Goal: Transaction & Acquisition: Book appointment/travel/reservation

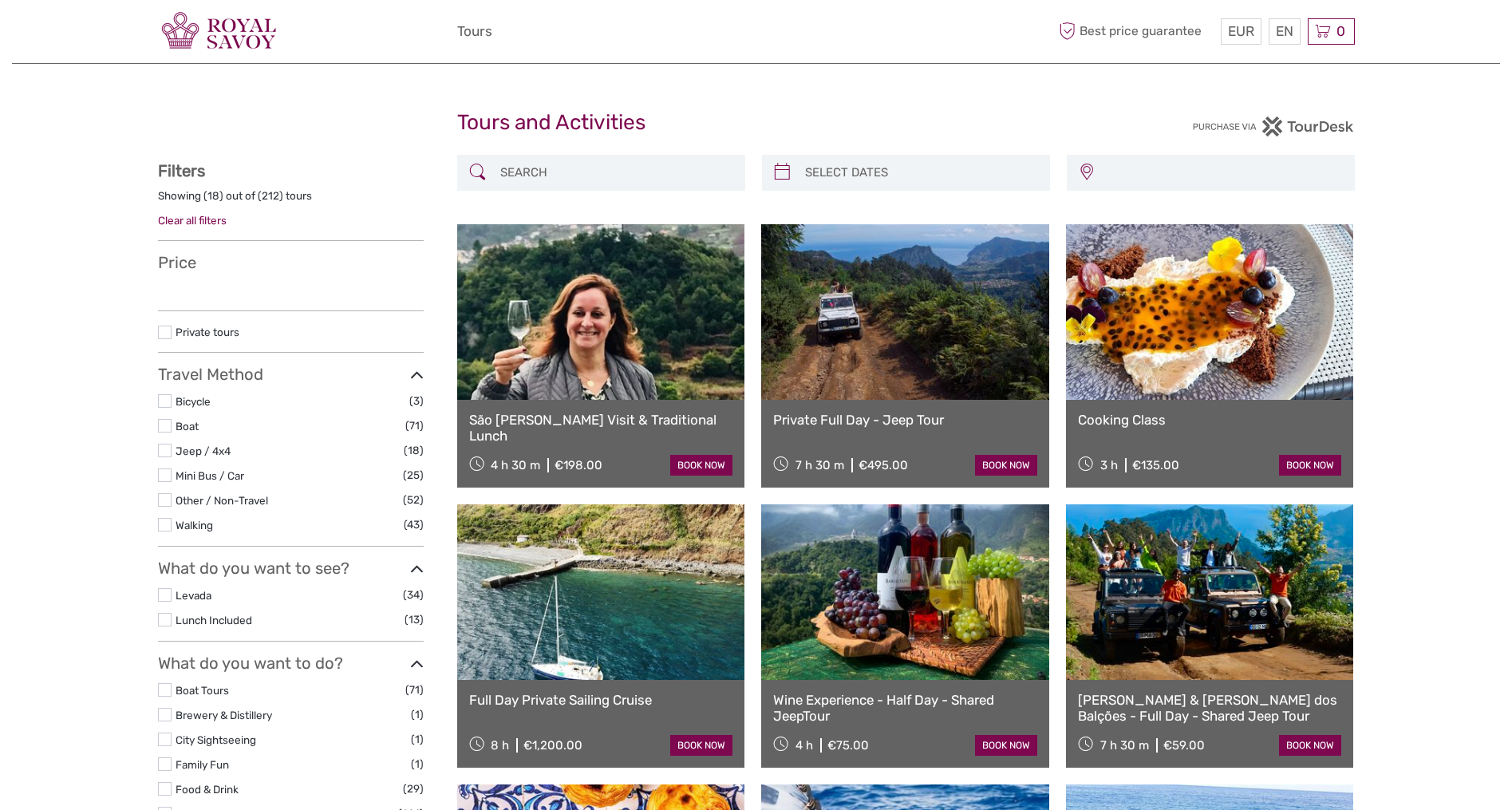
select select
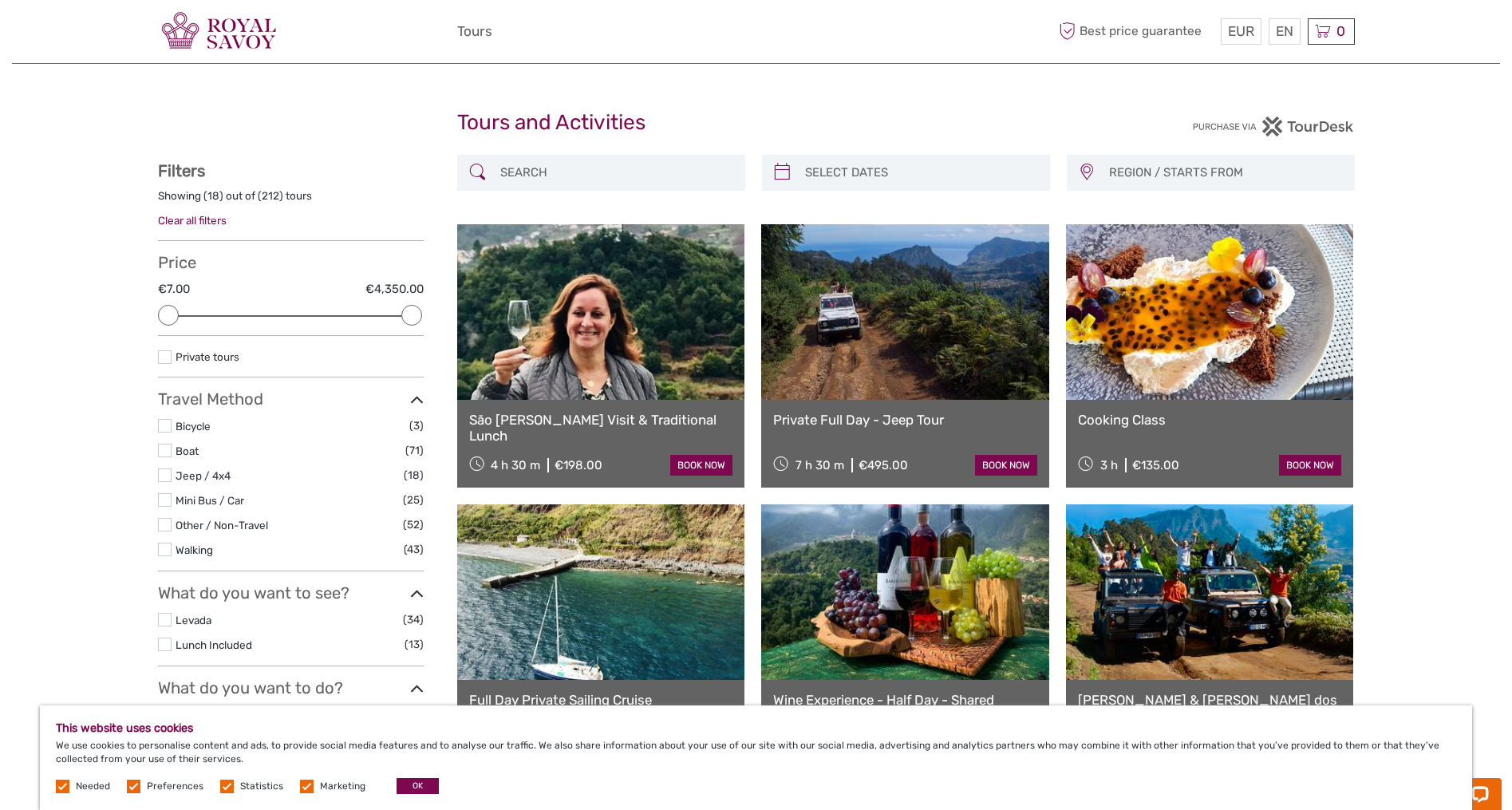
click at [655, 170] on input "search" at bounding box center [615, 173] width 243 height 28
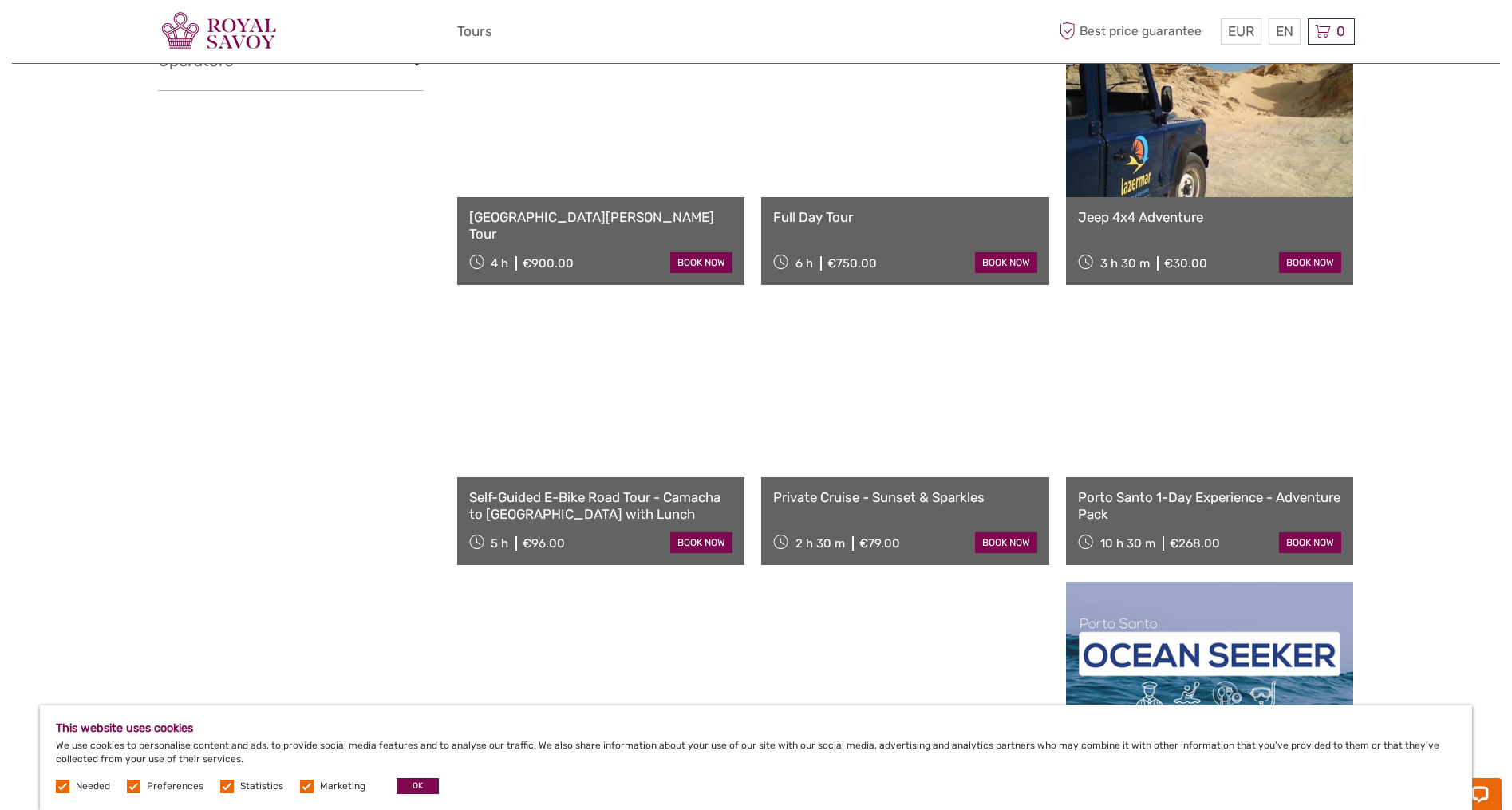
scroll to position [204, 0]
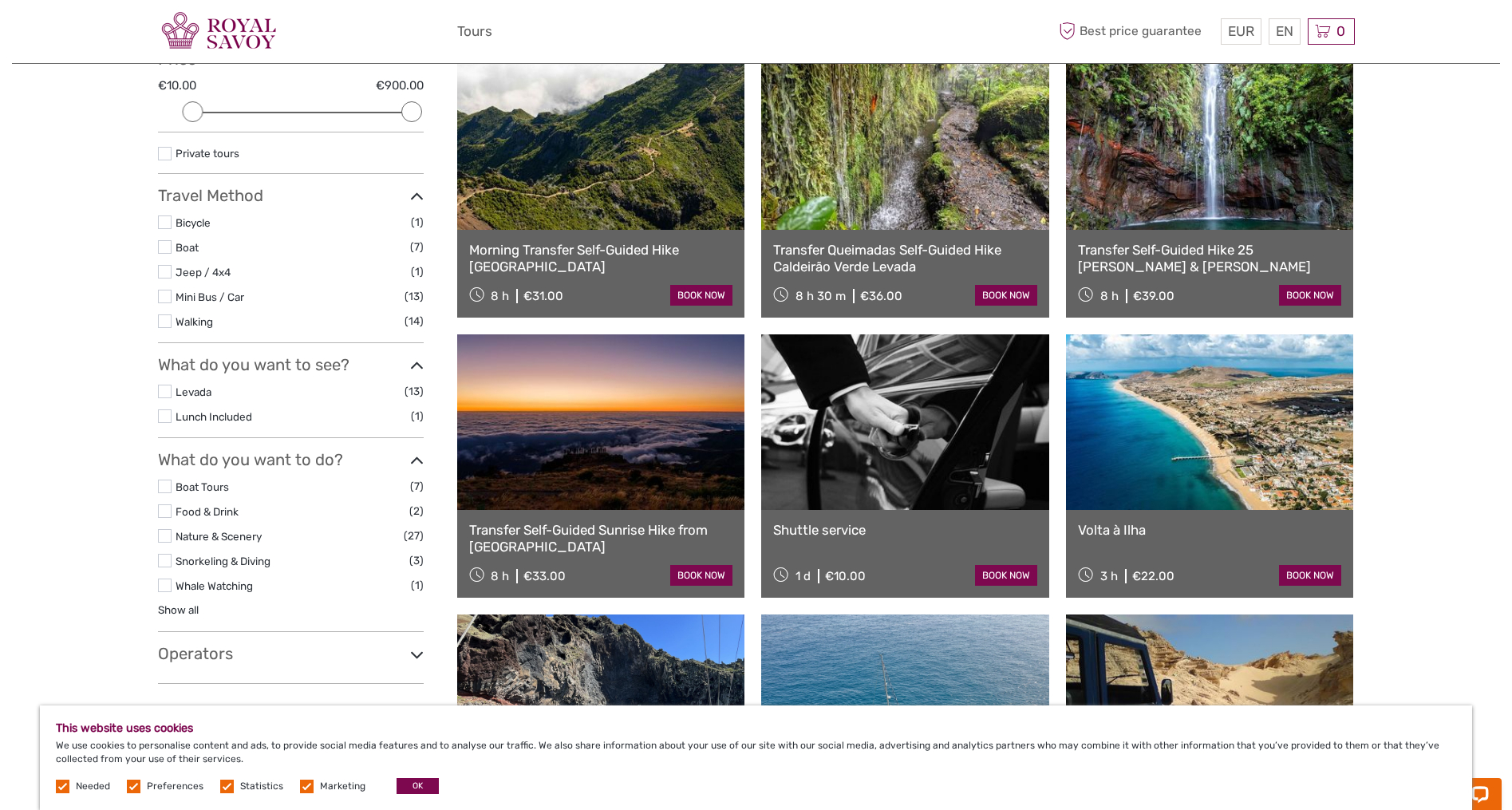
type input "transfer"
click at [943, 470] on link at bounding box center [905, 422] width 288 height 175
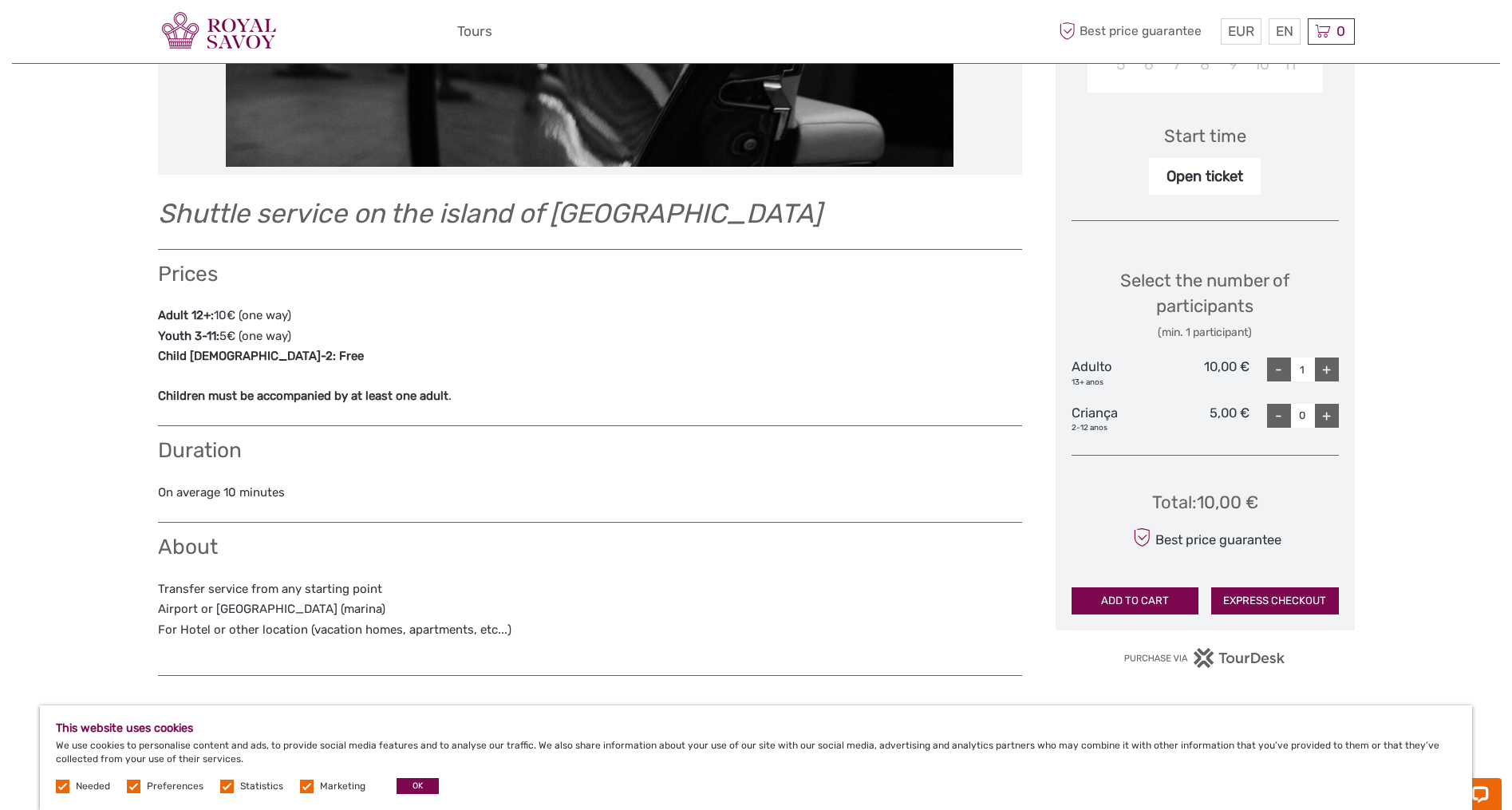
scroll to position [496, 0]
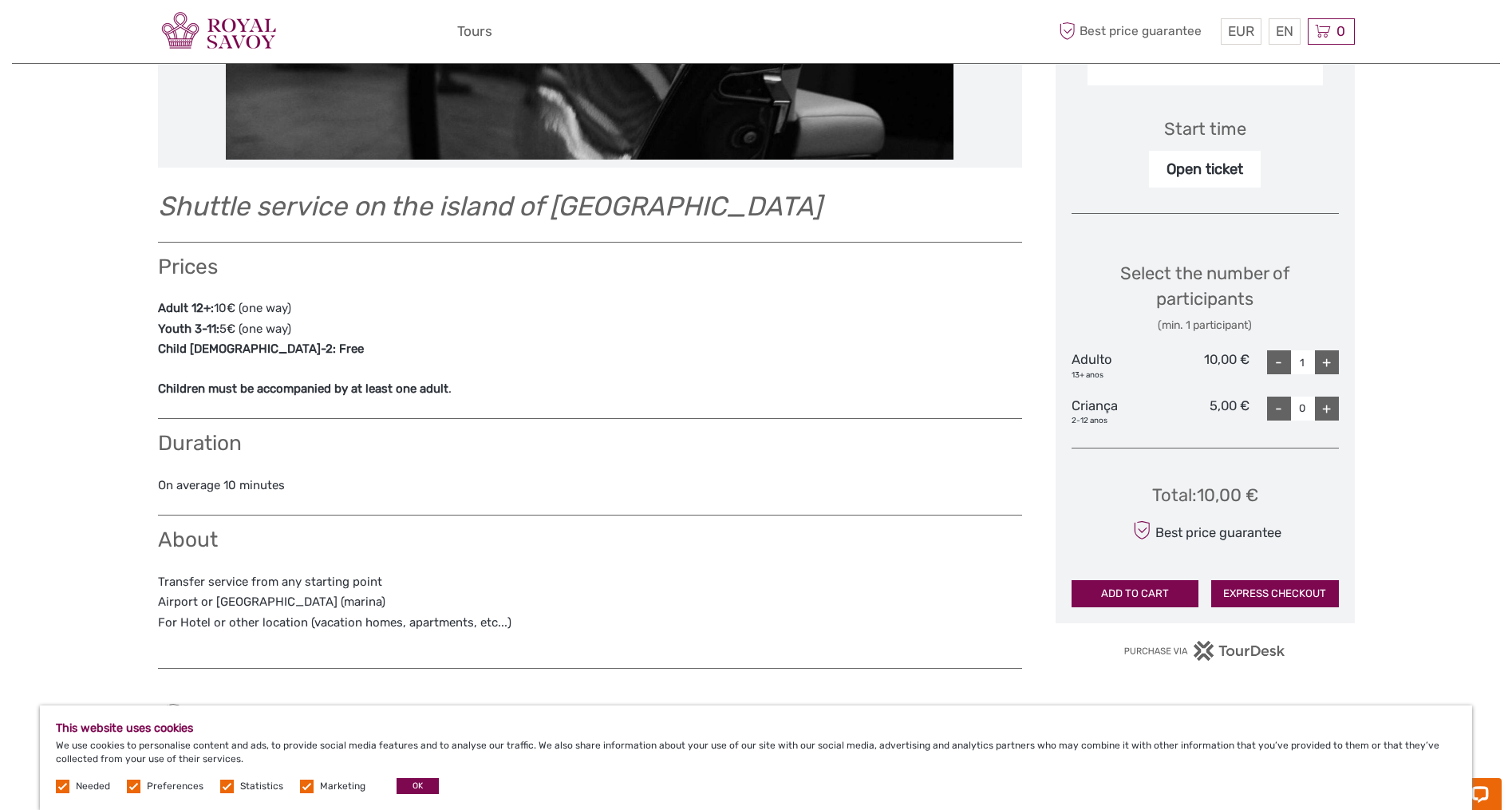
click at [1329, 351] on div "+" at bounding box center [1327, 362] width 24 height 24
click at [1331, 356] on div "+" at bounding box center [1327, 362] width 24 height 24
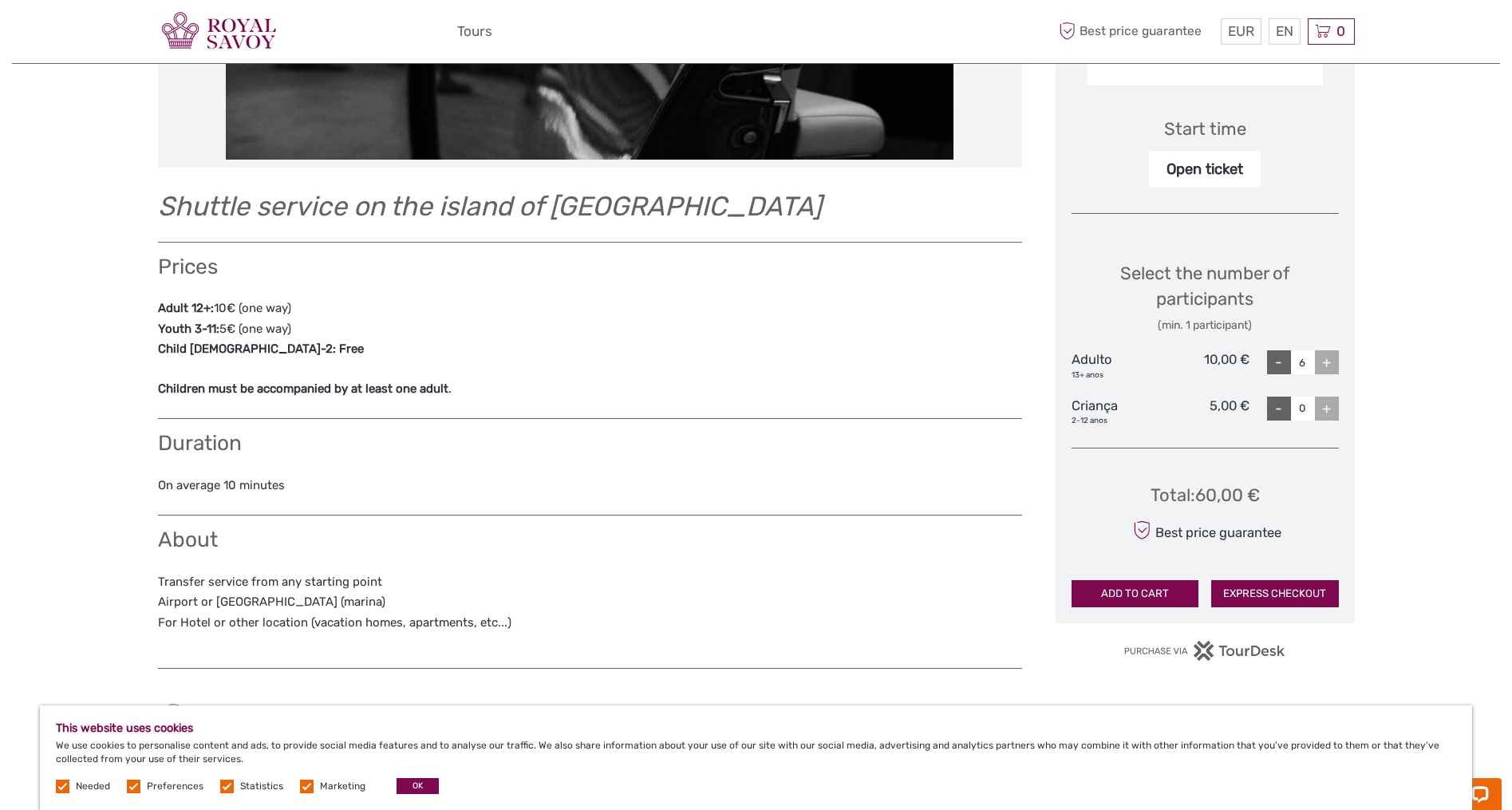
click at [1331, 356] on div "+" at bounding box center [1327, 362] width 24 height 24
click at [1272, 356] on div "-" at bounding box center [1280, 362] width 24 height 24
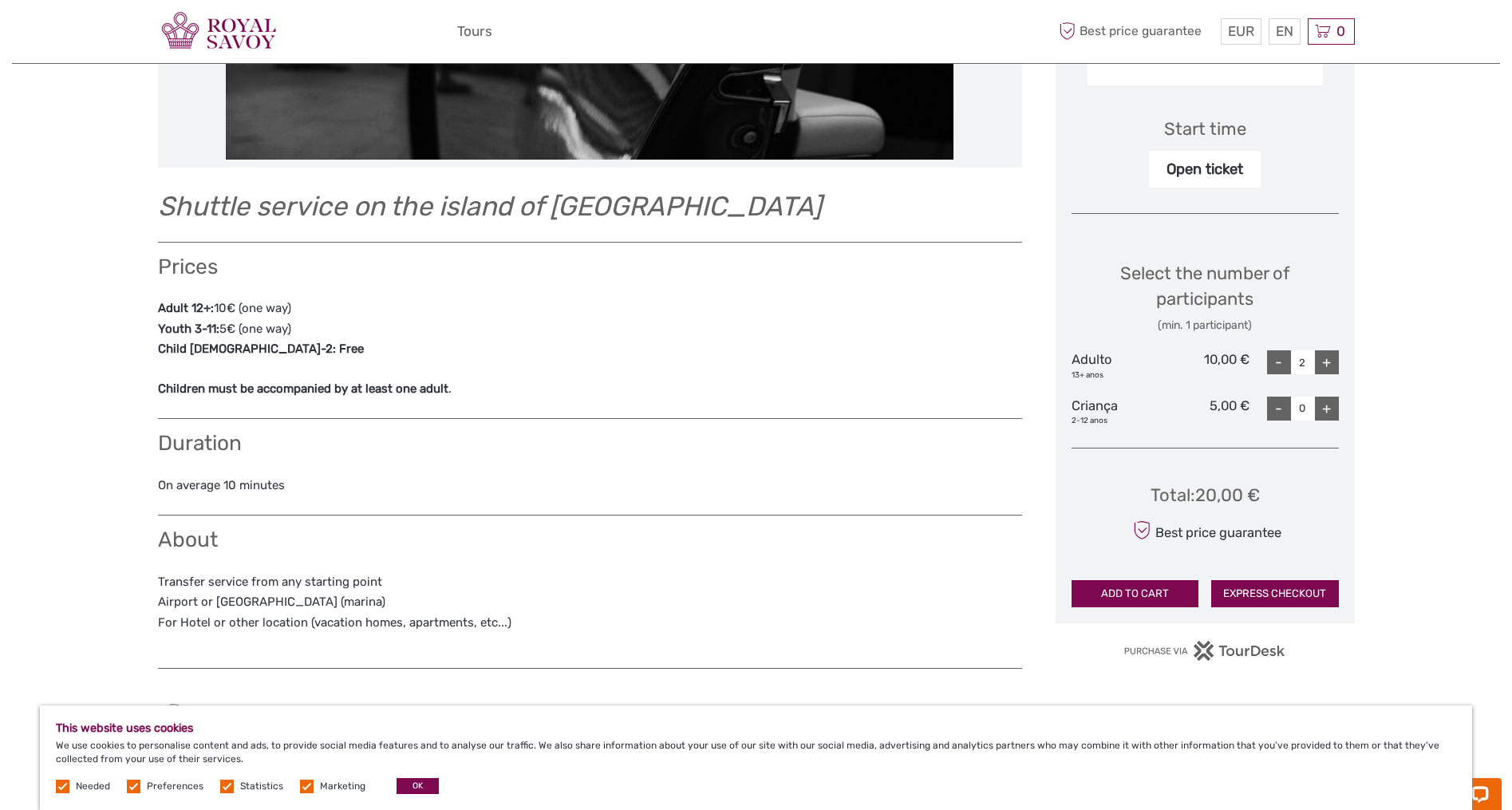
click at [1272, 356] on div "-" at bounding box center [1280, 362] width 24 height 24
type input "0"
click at [1272, 356] on div "-" at bounding box center [1280, 362] width 24 height 24
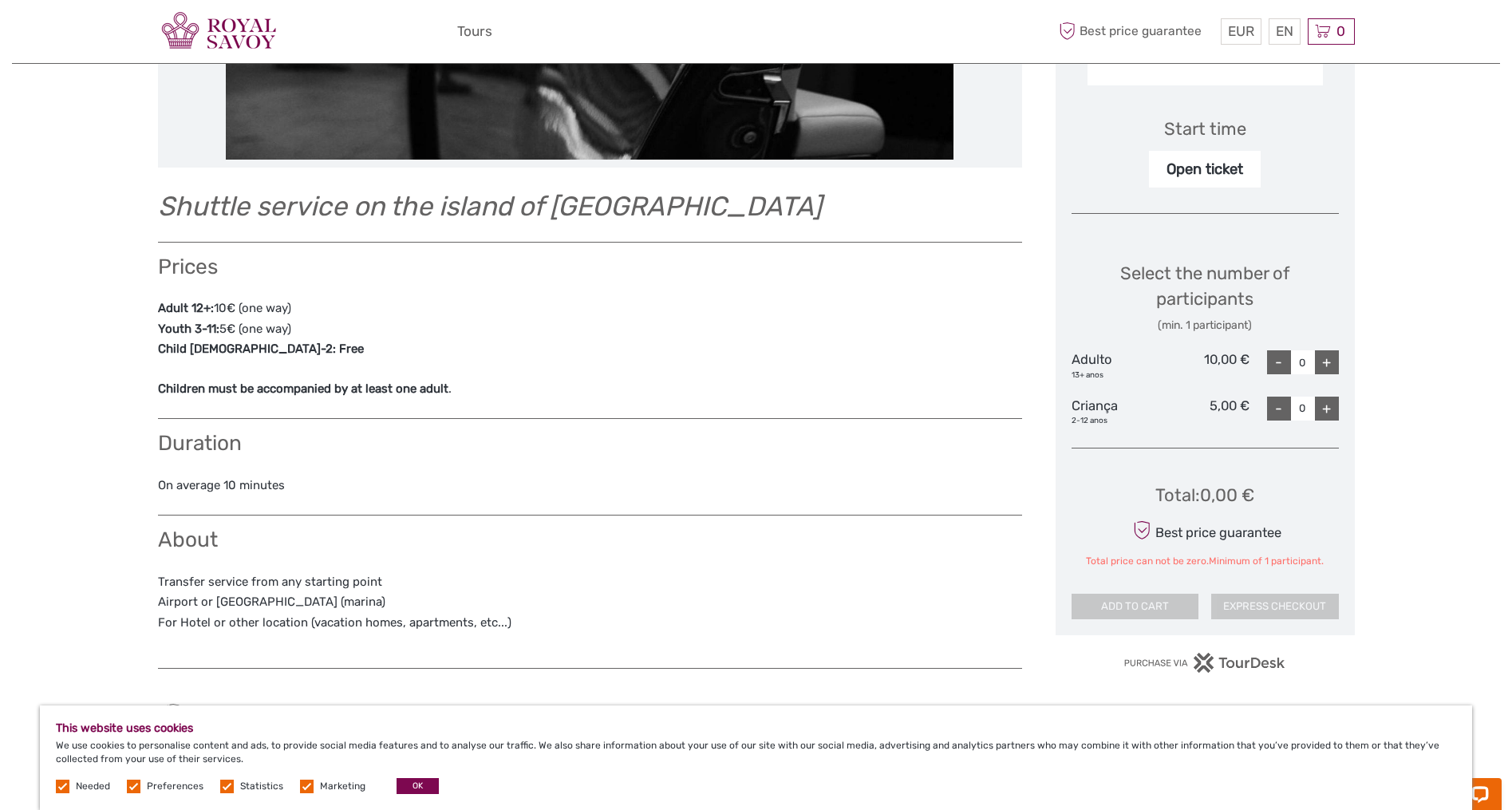
click at [1272, 356] on div "-" at bounding box center [1280, 362] width 24 height 24
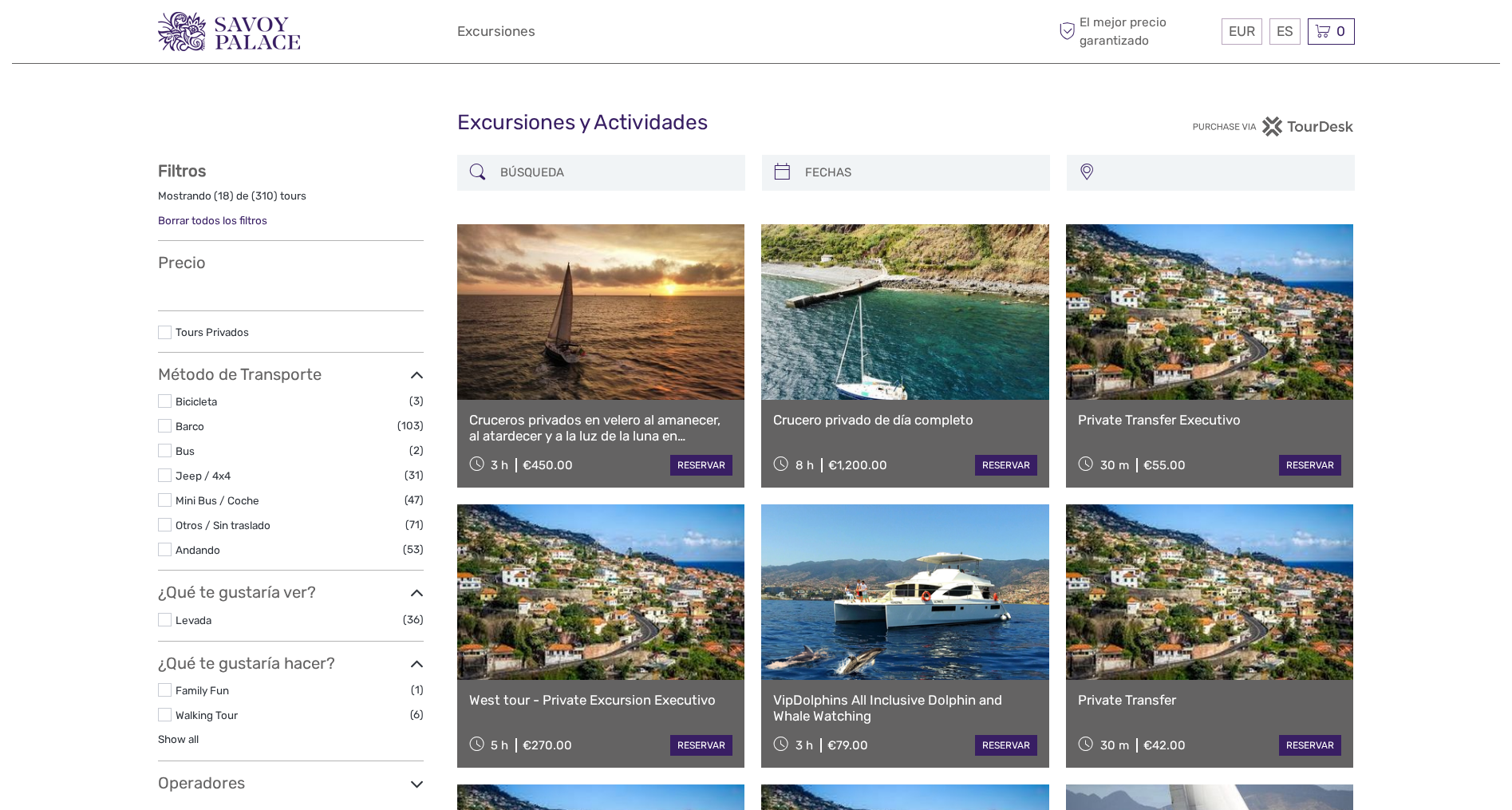
select select
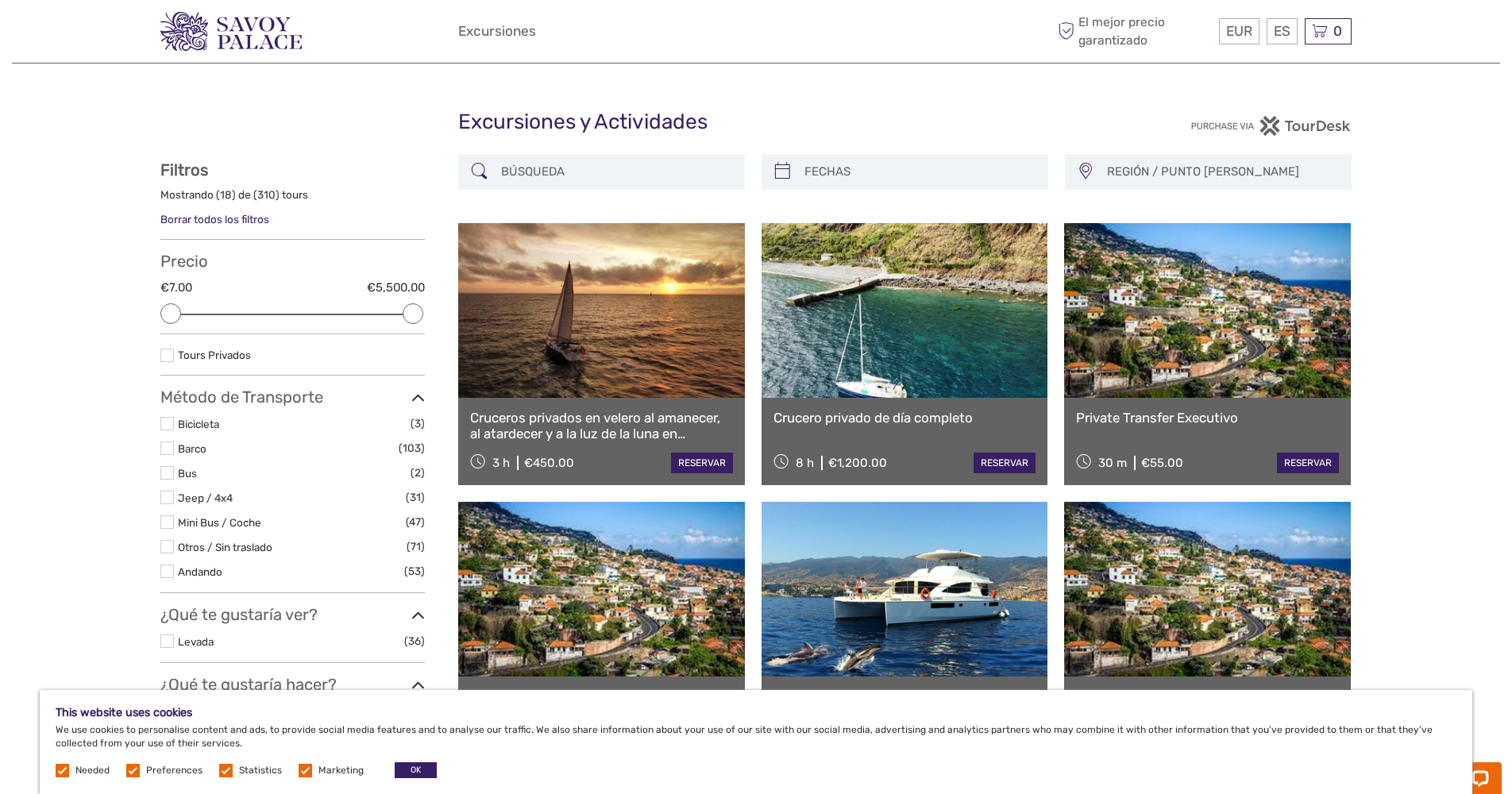
click at [1151, 323] on link at bounding box center [1207, 311] width 287 height 175
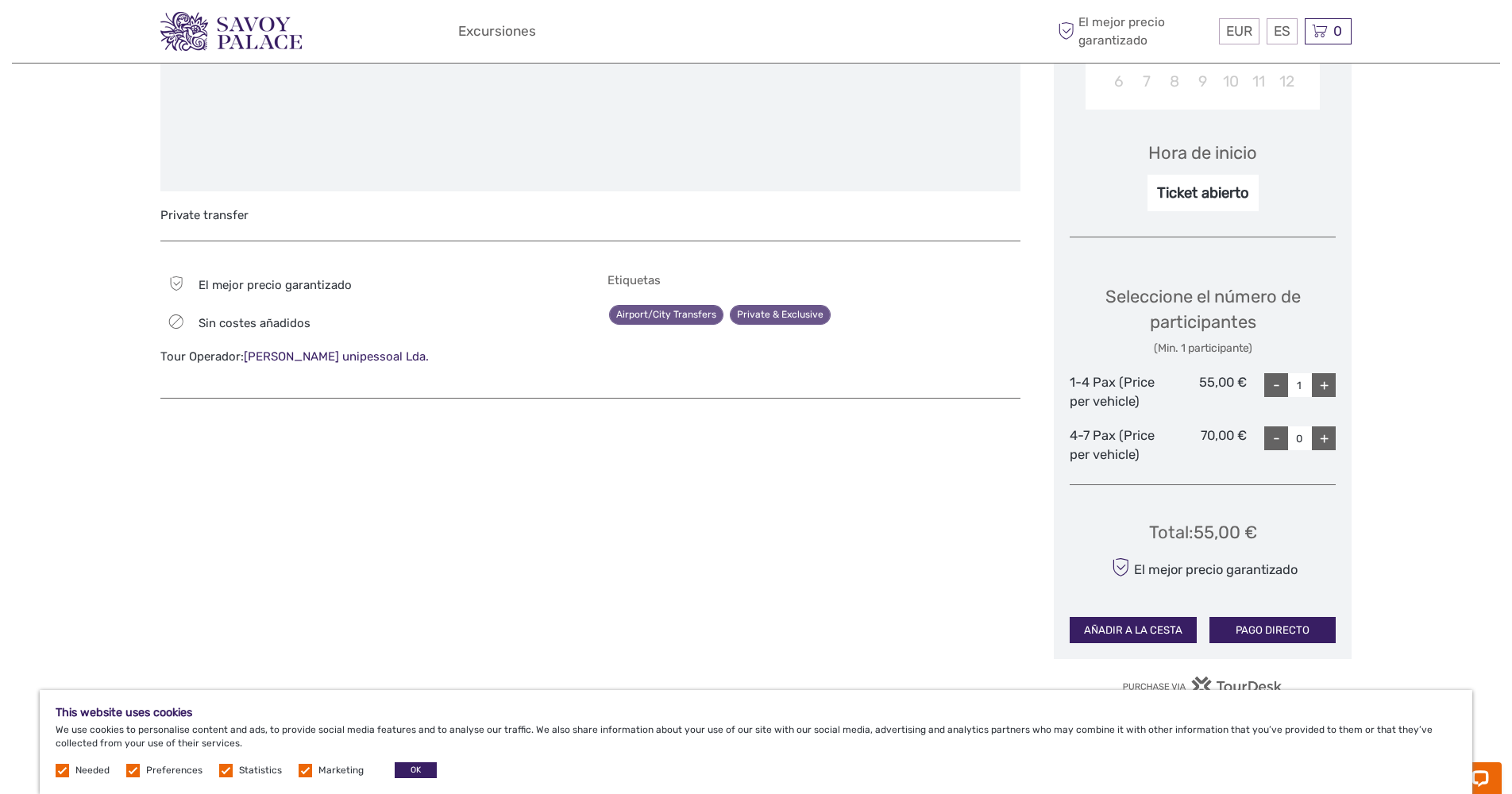
scroll to position [461, 0]
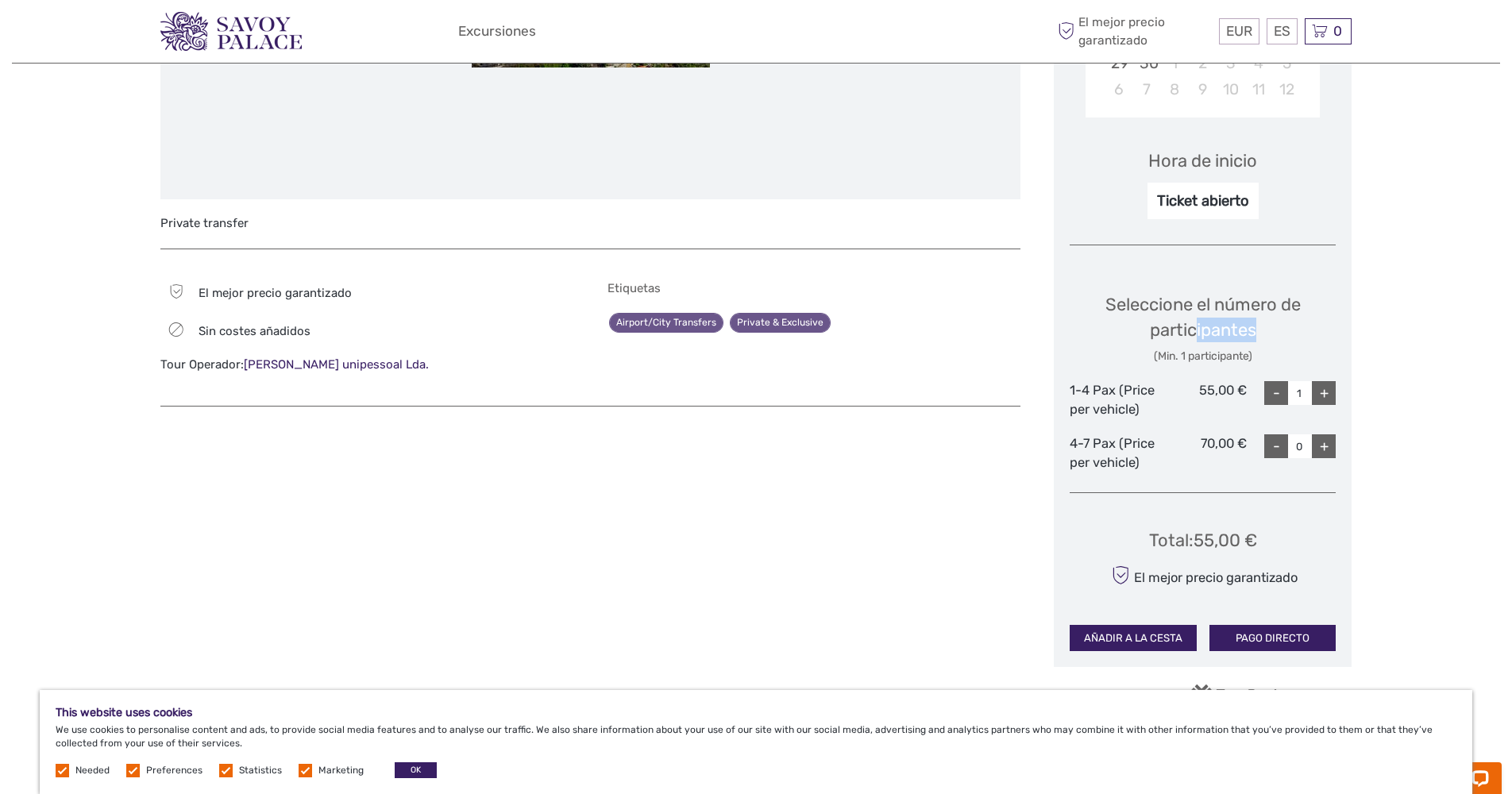
drag, startPoint x: 1192, startPoint y: 315, endPoint x: 1322, endPoint y: 324, distance: 130.3
click at [1323, 324] on div "Seleccione el número de participantes (Min. 1 participante)" at bounding box center [1202, 328] width 266 height 72
click at [1304, 312] on div "Seleccione el número de participantes (Min. 1 participante)" at bounding box center [1202, 328] width 266 height 72
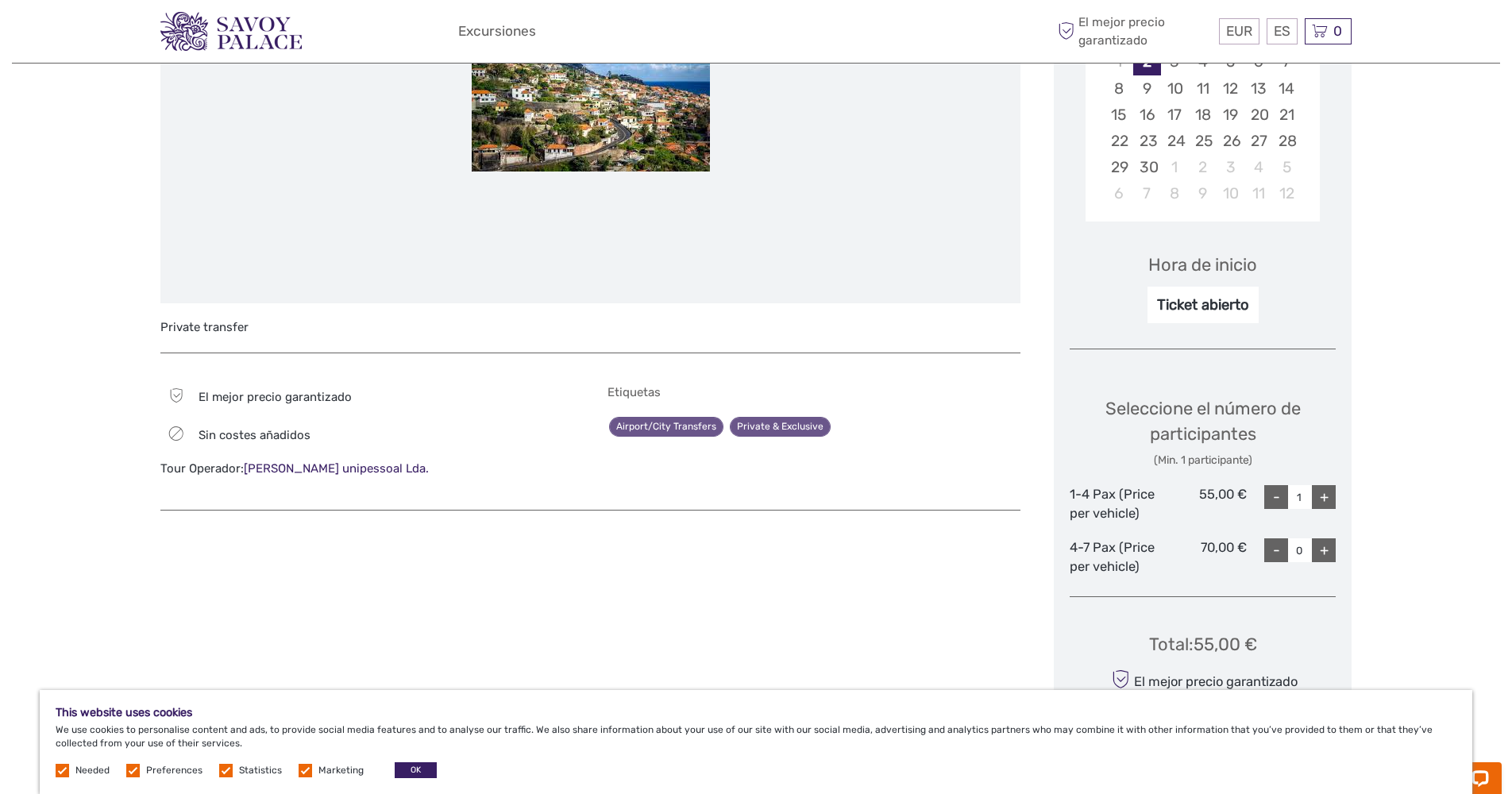
scroll to position [506, 0]
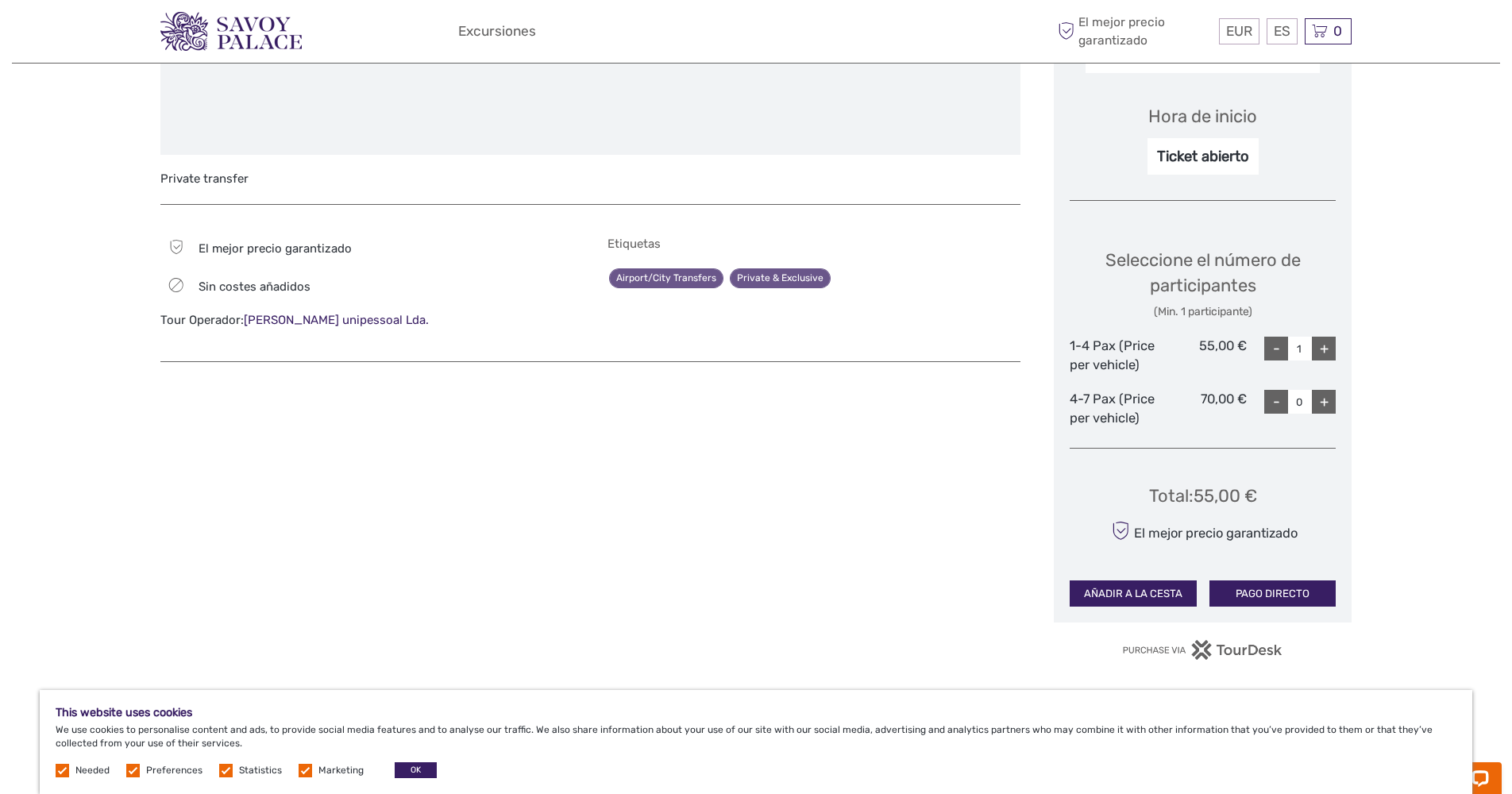
click at [1324, 341] on div "+" at bounding box center [1324, 348] width 24 height 24
type input "2"
click at [1323, 390] on div "+" at bounding box center [1324, 402] width 24 height 24
type input "1"
drag, startPoint x: 1273, startPoint y: 341, endPoint x: 1251, endPoint y: 379, distance: 43.9
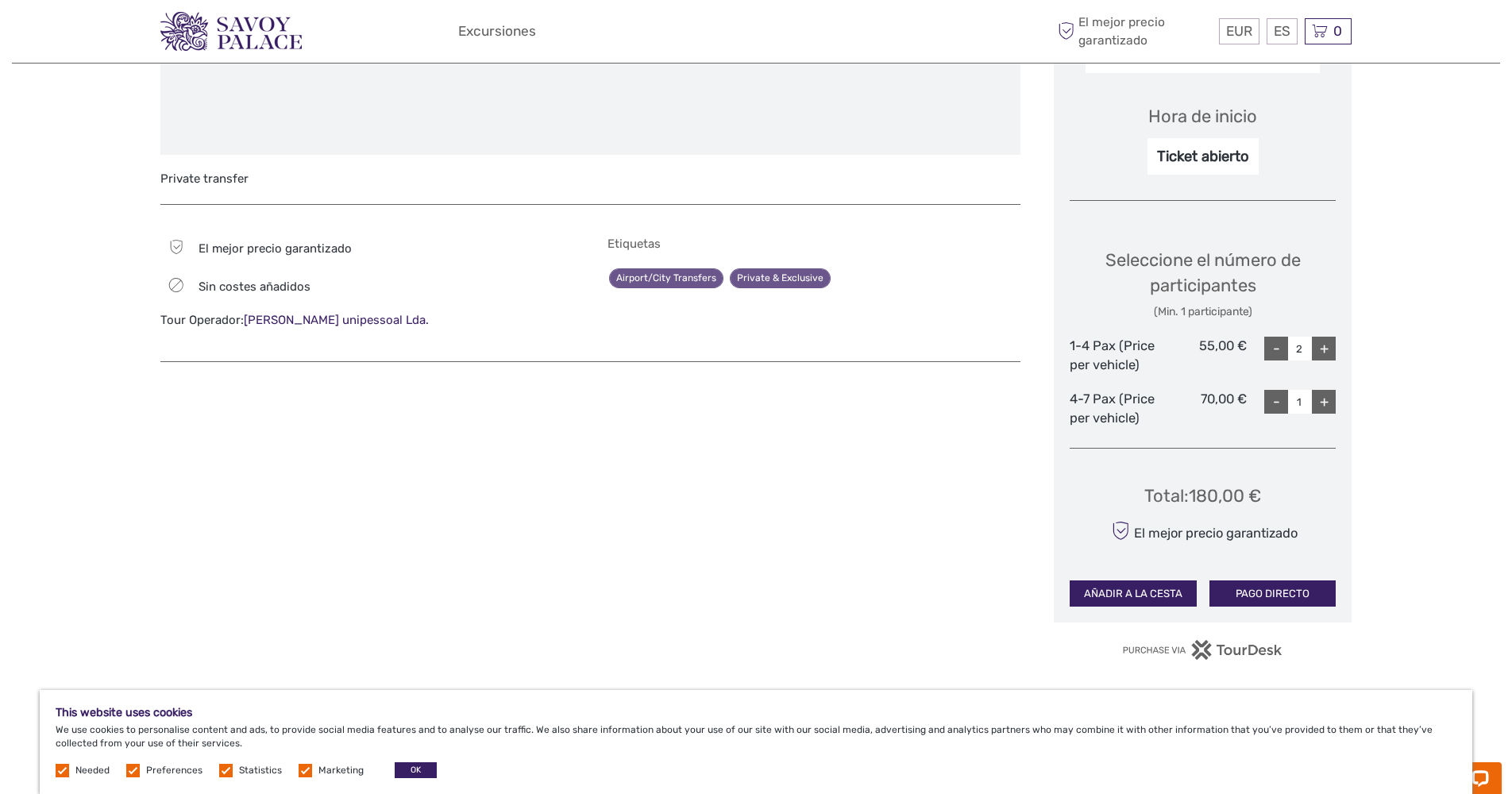
click at [1272, 346] on div "-" at bounding box center [1276, 348] width 24 height 24
drag, startPoint x: 1274, startPoint y: 334, endPoint x: 1263, endPoint y: 344, distance: 14.9
click at [1274, 336] on div "-" at bounding box center [1276, 348] width 24 height 24
type input "0"
click at [1272, 396] on div "-" at bounding box center [1276, 402] width 24 height 24
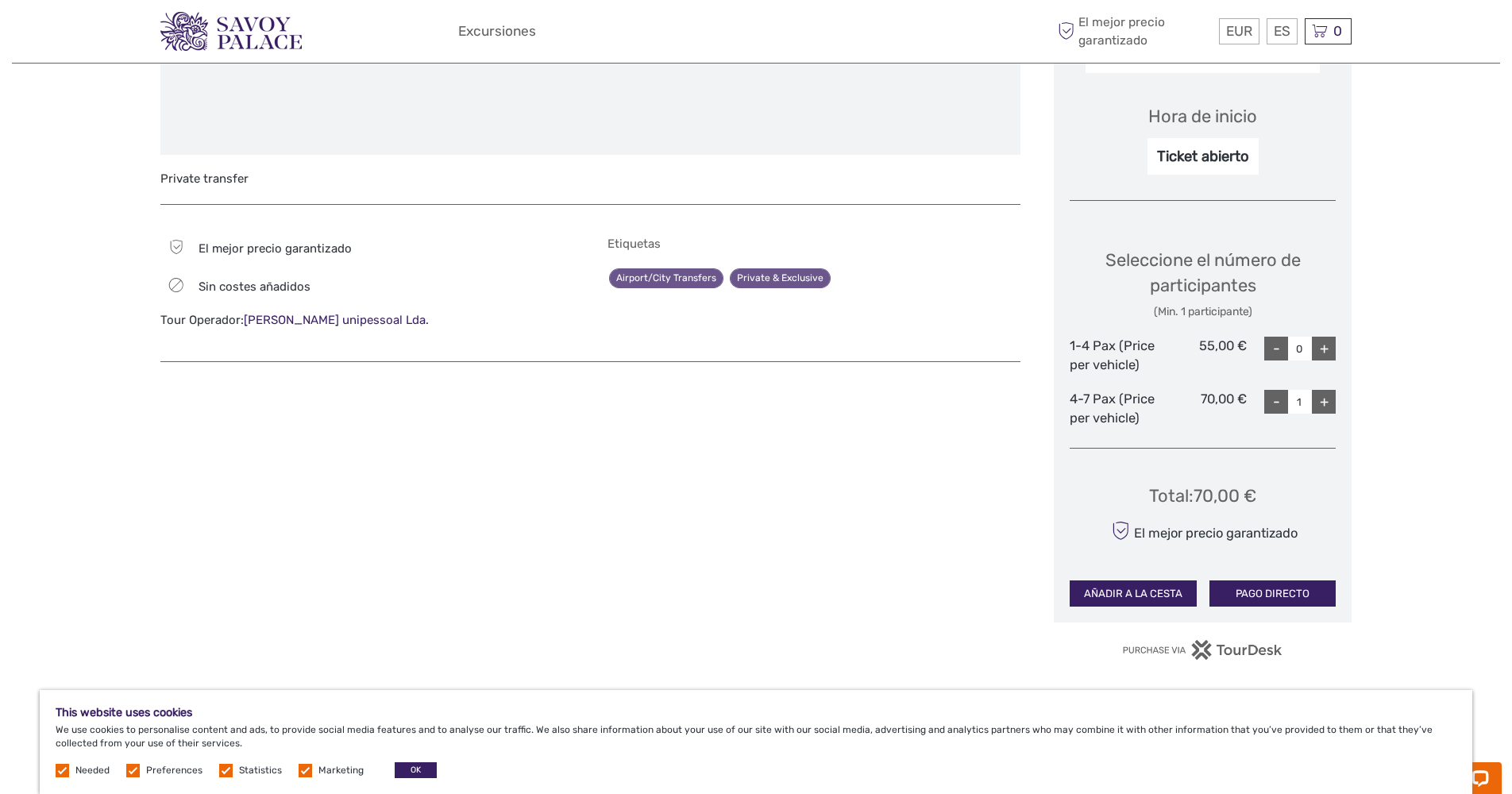
type input "0"
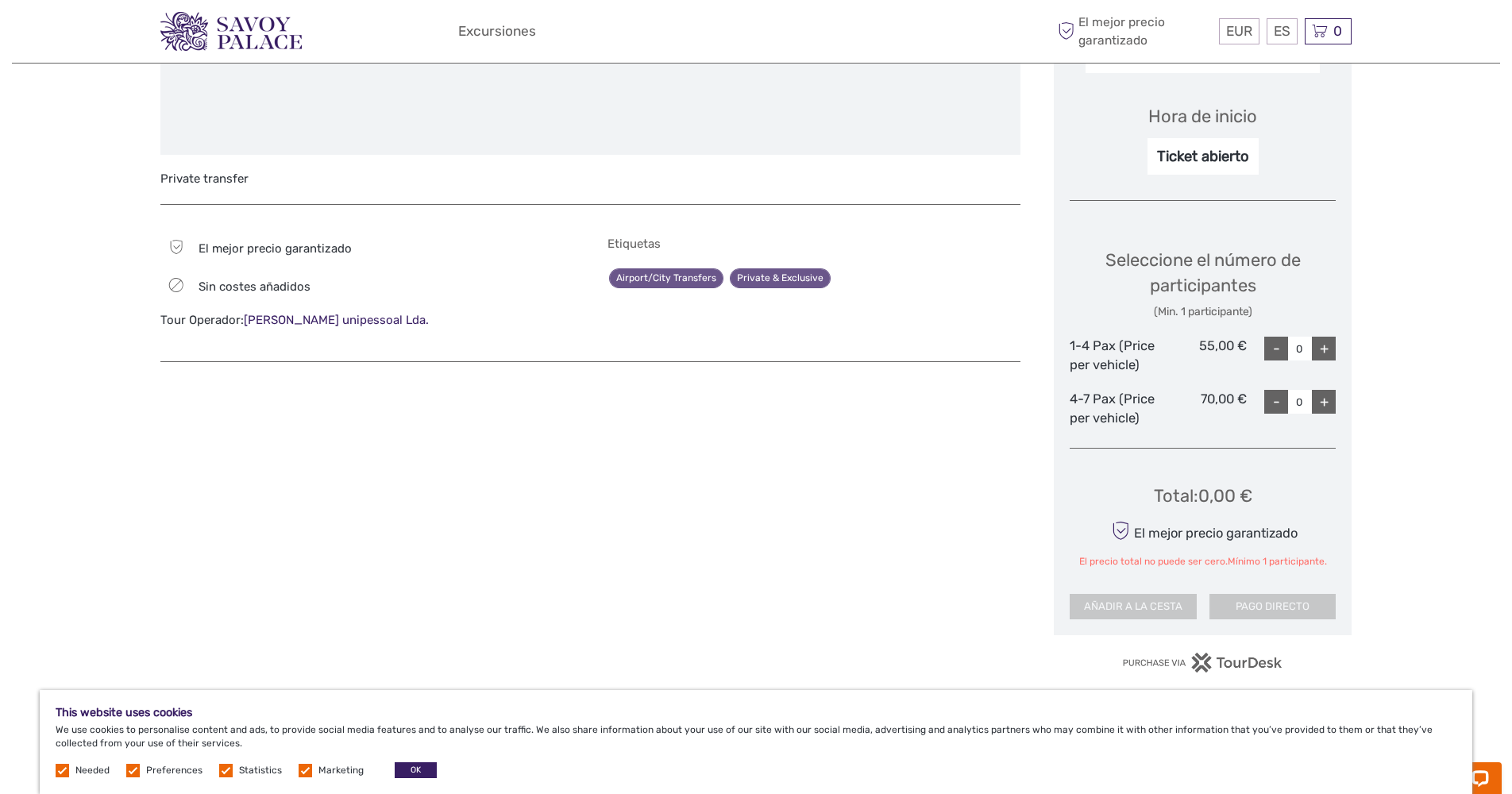
click at [1323, 341] on div "+" at bounding box center [1324, 348] width 24 height 24
type input "1"
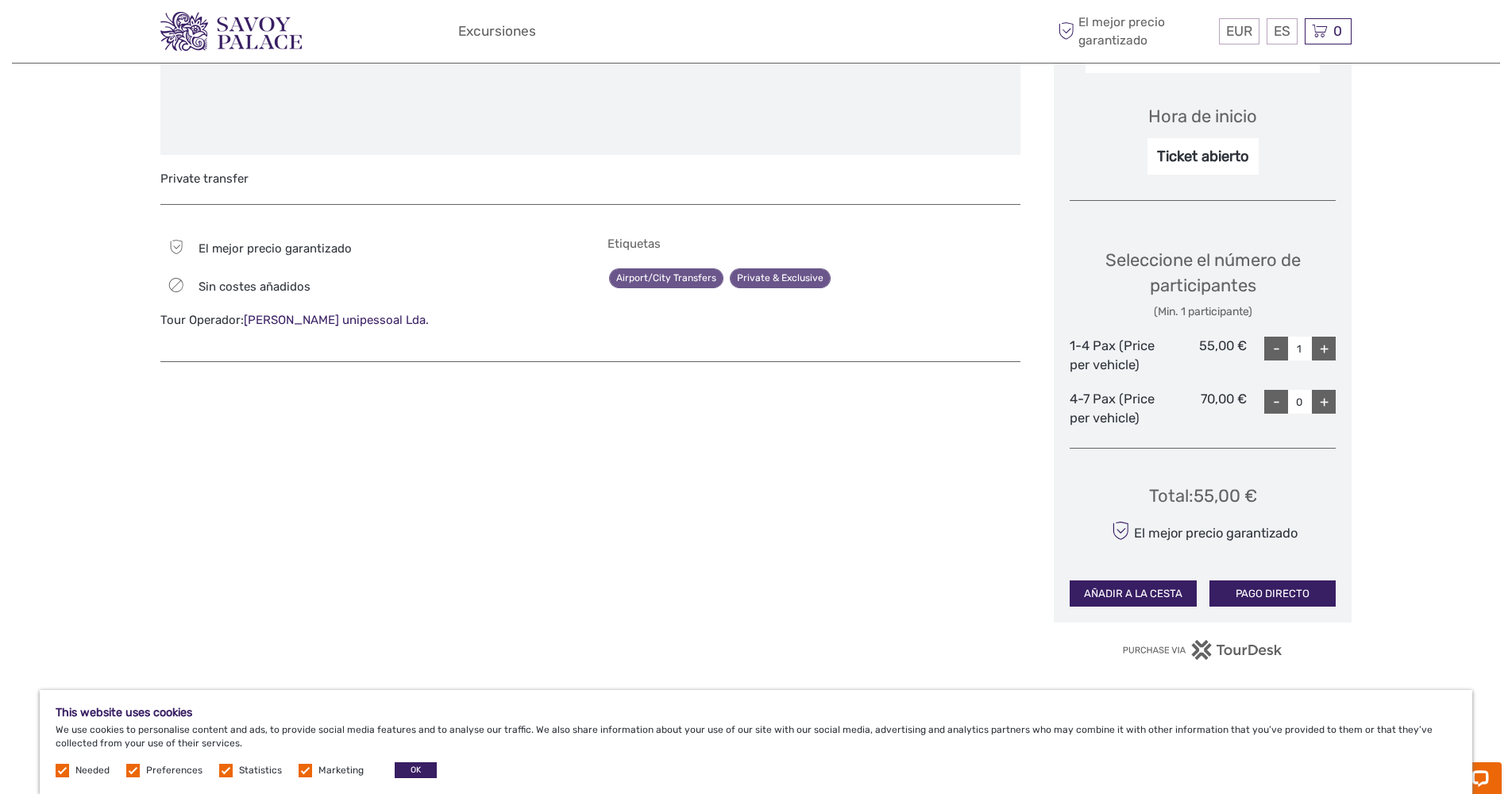
click at [1254, 590] on button "PAGO DIRECTO" at bounding box center [1272, 594] width 127 height 27
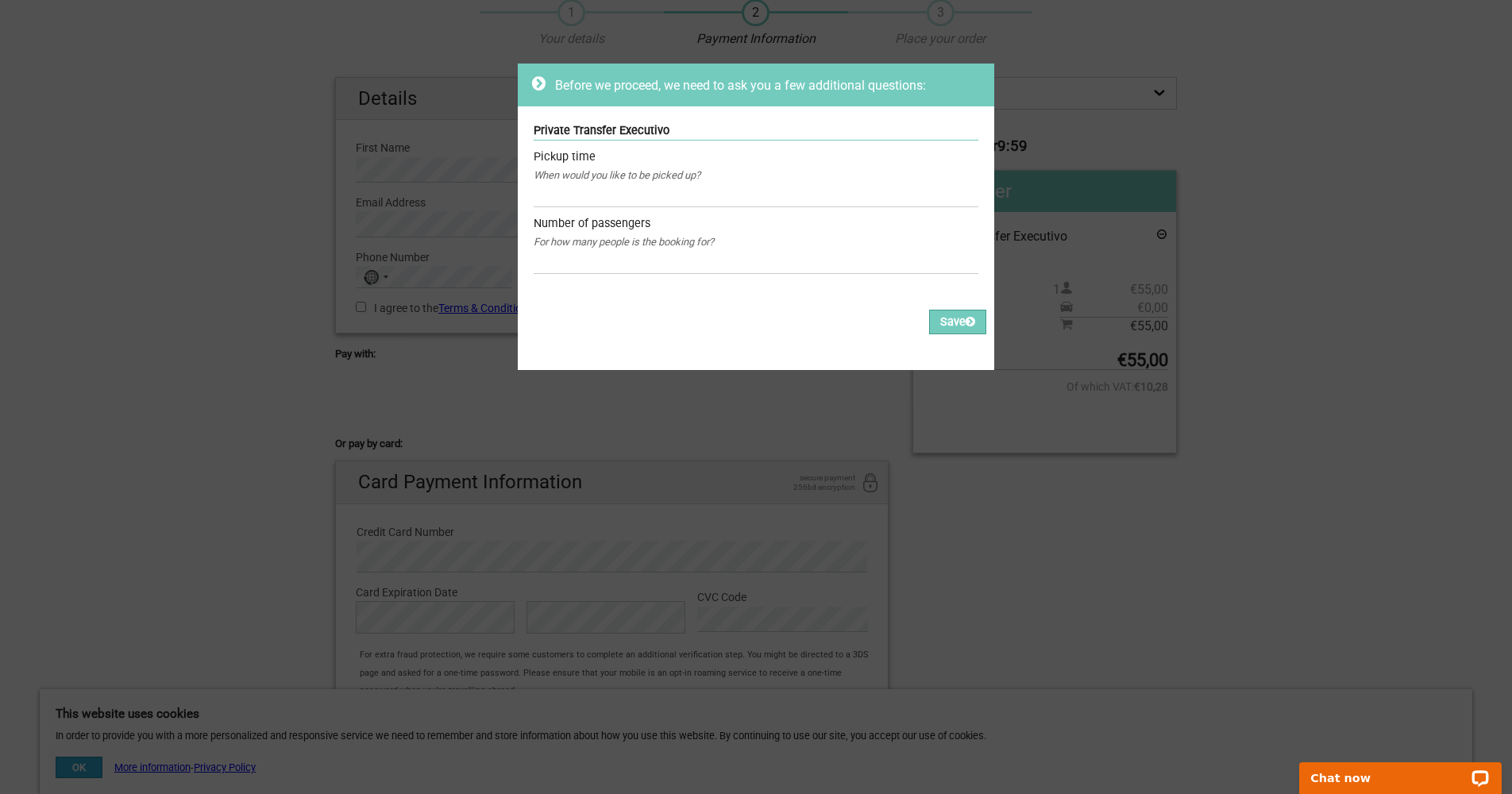
scroll to position [64, 0]
click at [404, 61] on div "Before we proceed, we need to ask you a few additional questions: Private Trans…" at bounding box center [756, 397] width 1512 height 794
click at [541, 80] on icon at bounding box center [539, 83] width 14 height 16
drag, startPoint x: 239, startPoint y: 84, endPoint x: 238, endPoint y: 99, distance: 15.0
click at [239, 85] on div "Before we proceed, we need to ask you a few additional questions: Private Trans…" at bounding box center [756, 397] width 1512 height 794
